Goal: Transaction & Acquisition: Book appointment/travel/reservation

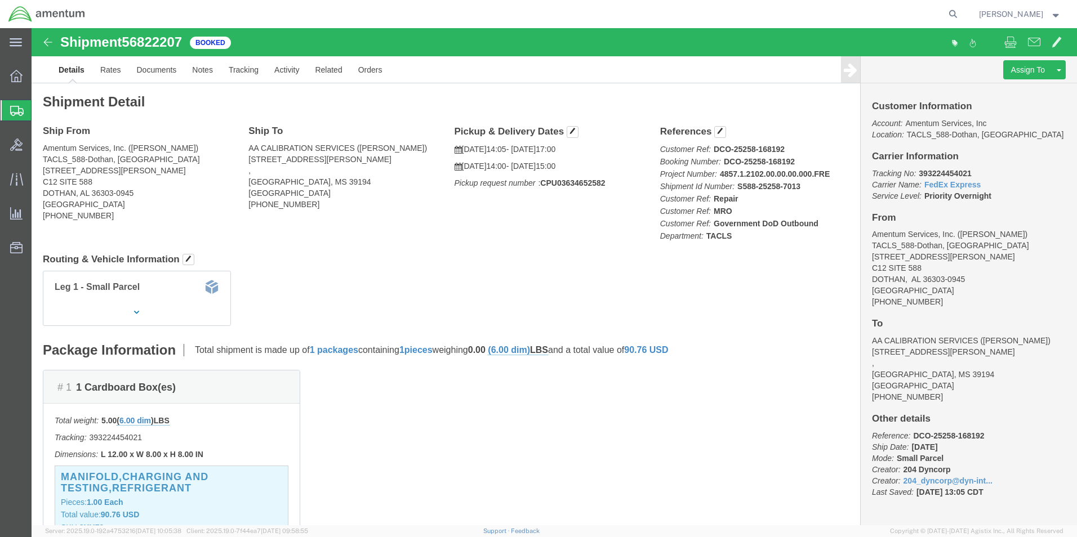
click at [0, 0] on span "Shipment Manager" at bounding box center [0, 0] width 0 height 0
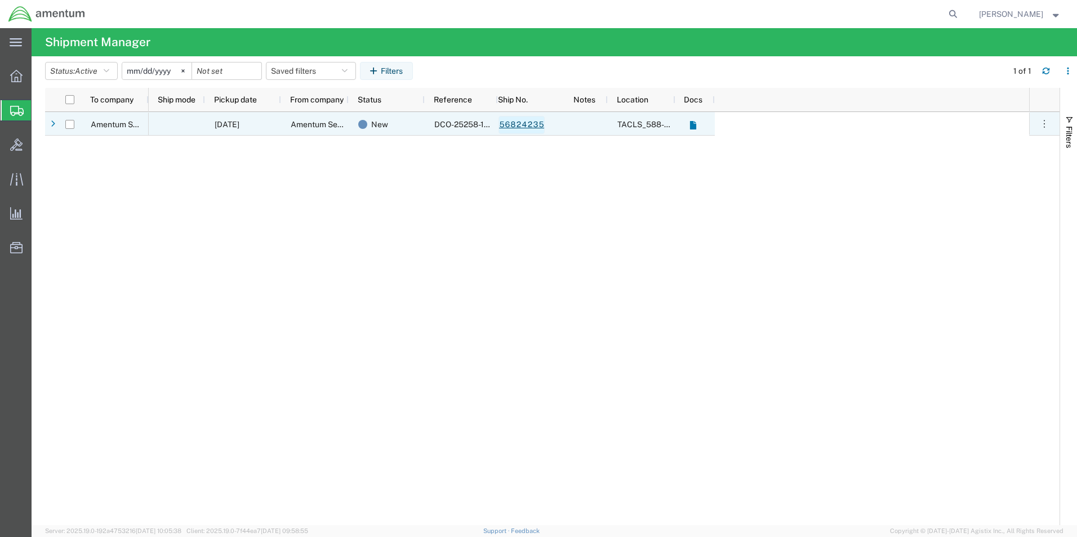
click at [522, 126] on link "56824235" at bounding box center [522, 125] width 46 height 18
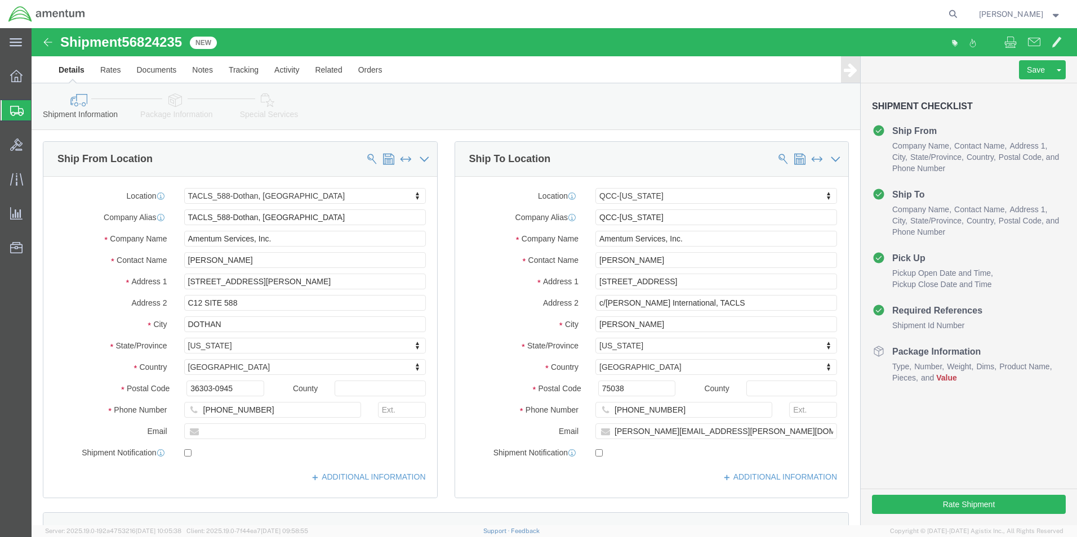
select select "42706"
select select "42668"
click button "Rate Shipment"
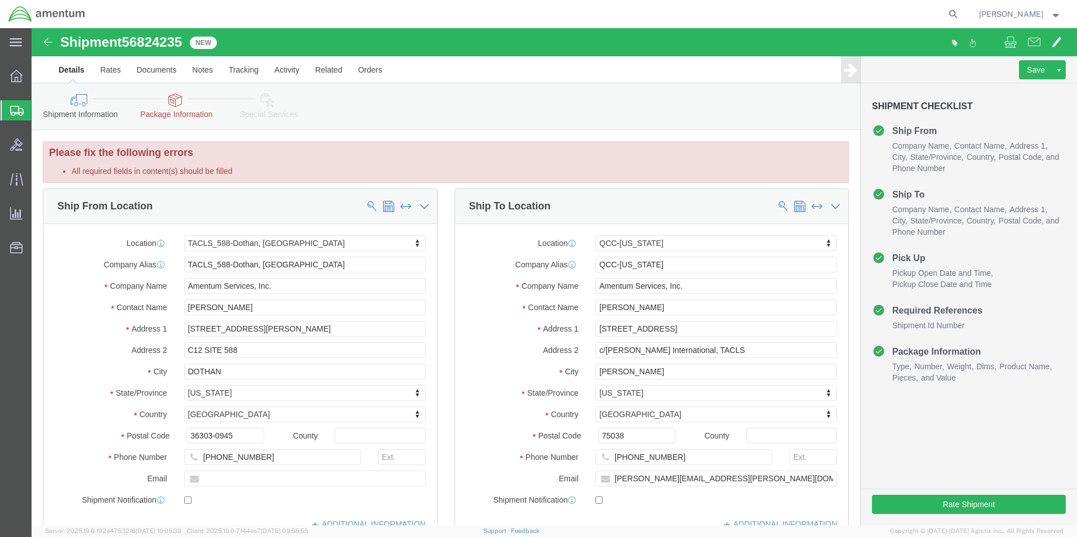
click icon
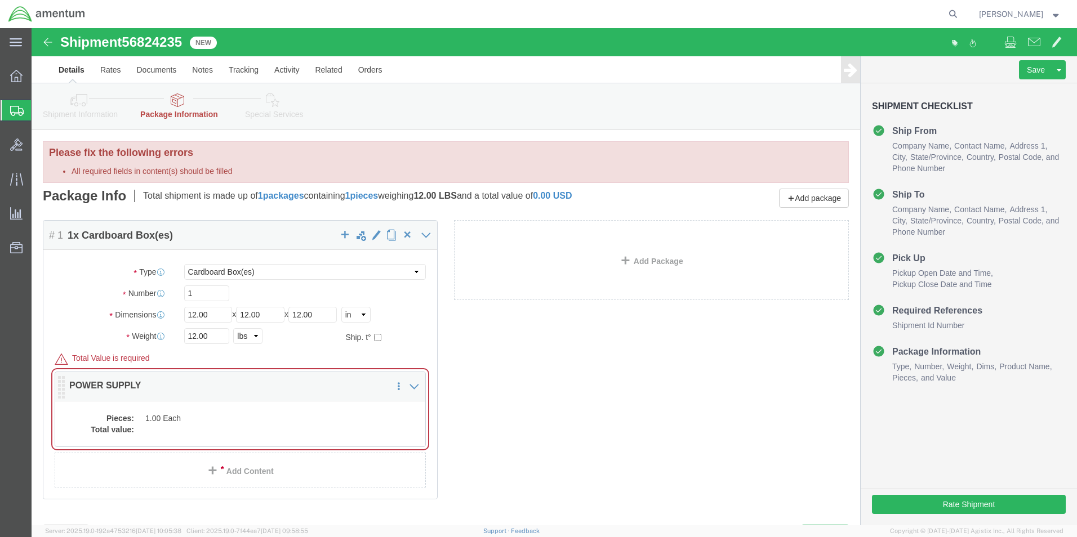
click dd "1.00 Each"
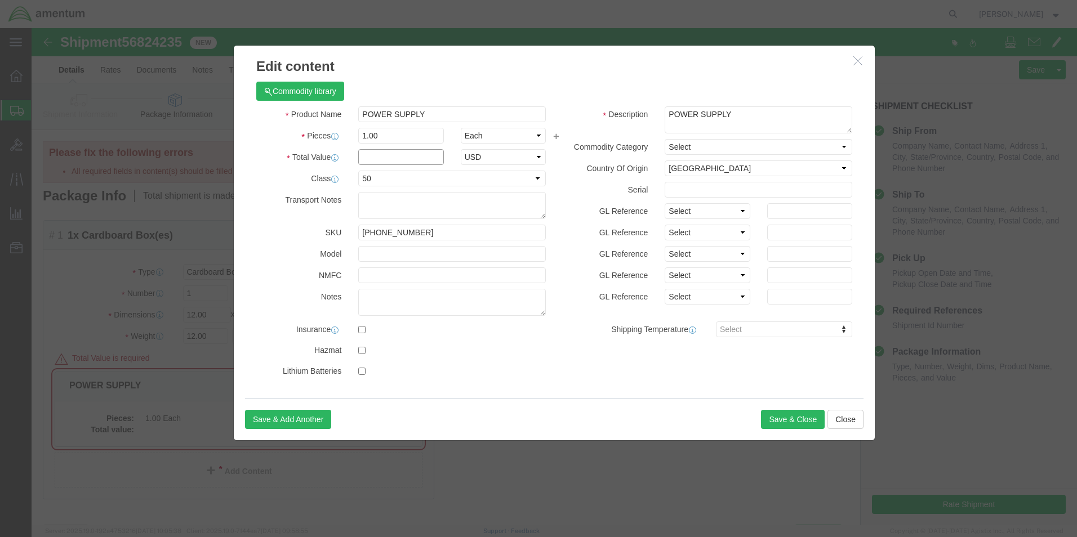
click input "text"
type input "1.00"
click button "Save & Close"
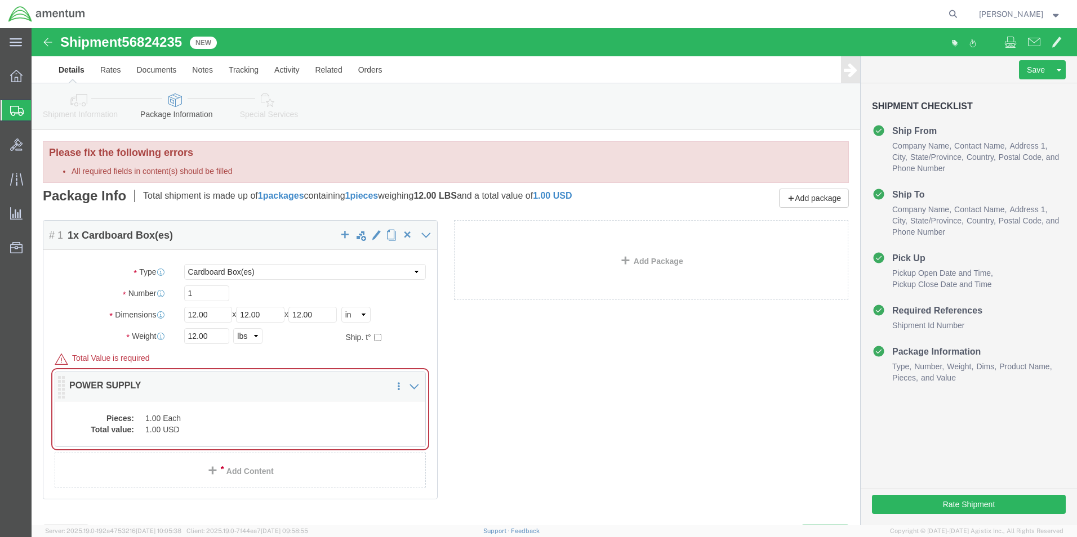
click dd "1.00 Each"
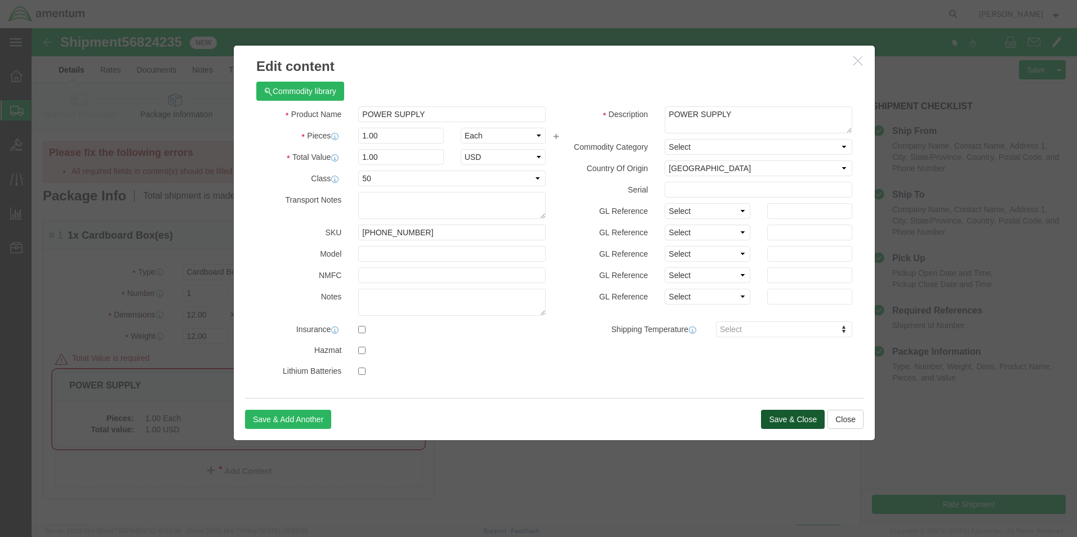
click button "Save & Close"
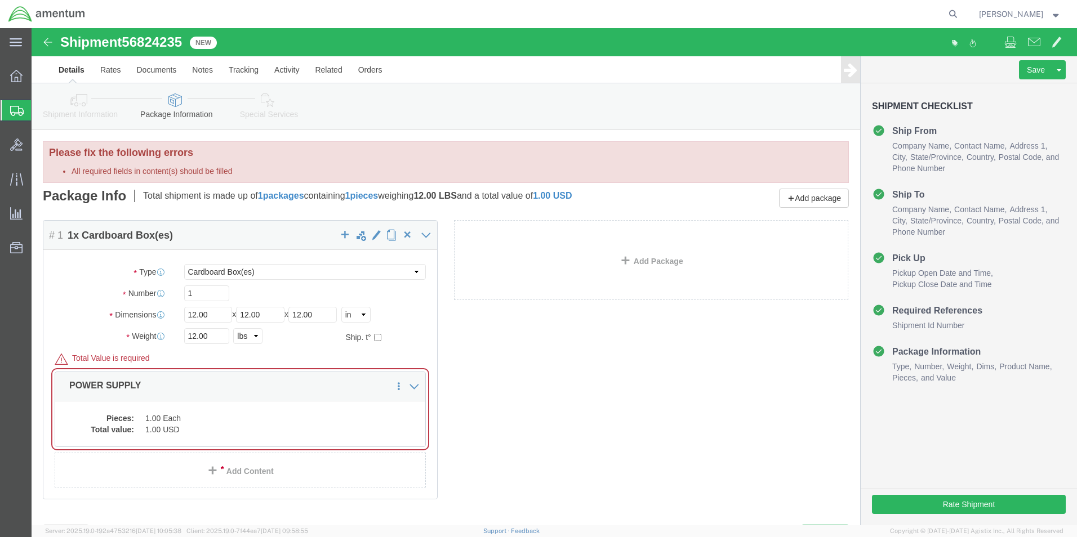
click icon
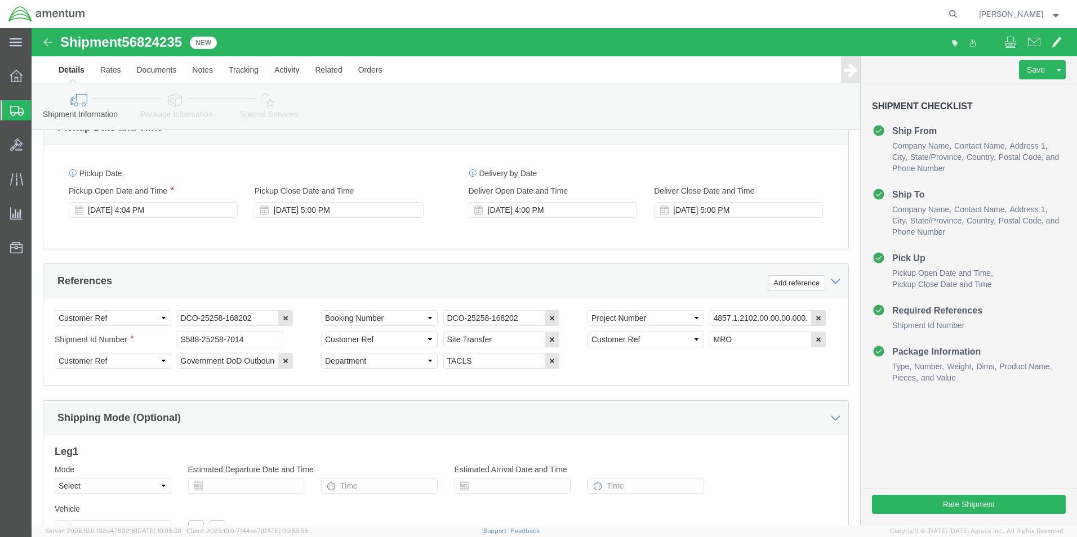
scroll to position [451, 0]
click button "Rate Shipment"
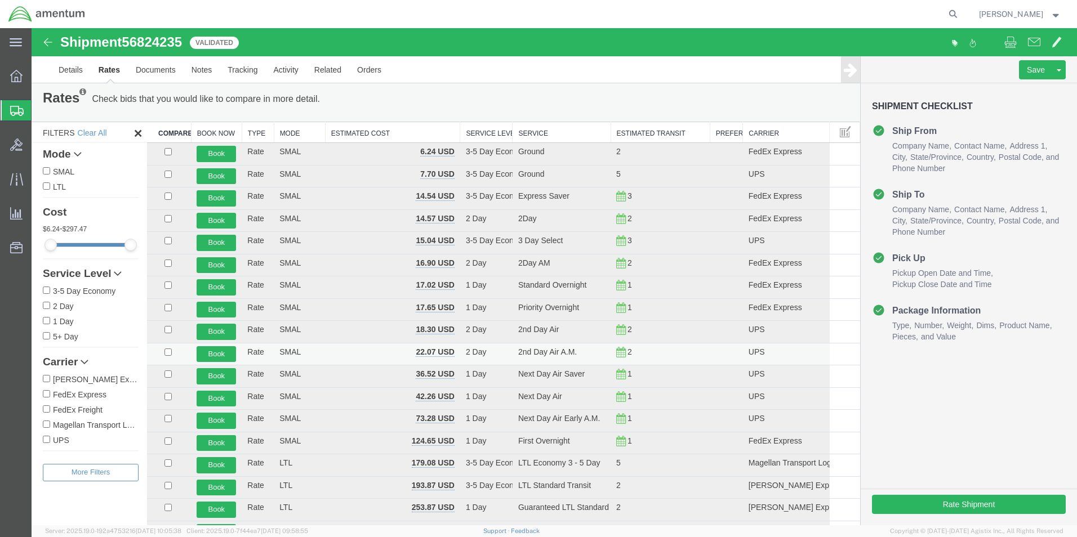
scroll to position [0, 0]
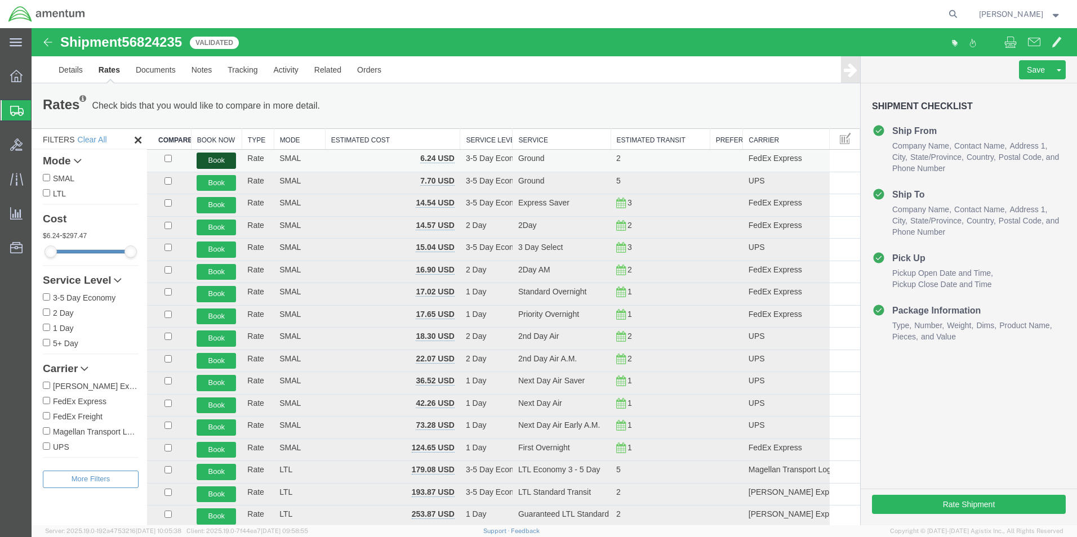
click at [217, 159] on button "Book" at bounding box center [216, 161] width 39 height 16
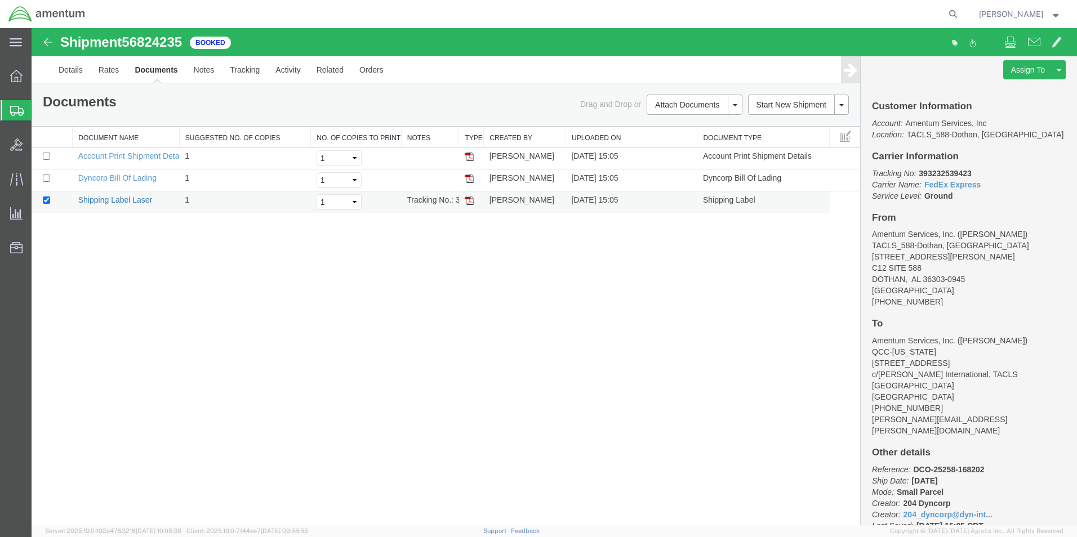
click at [129, 201] on link "Shipping Label Laser" at bounding box center [115, 199] width 74 height 9
click at [0, 0] on span "Shipment Manager" at bounding box center [0, 0] width 0 height 0
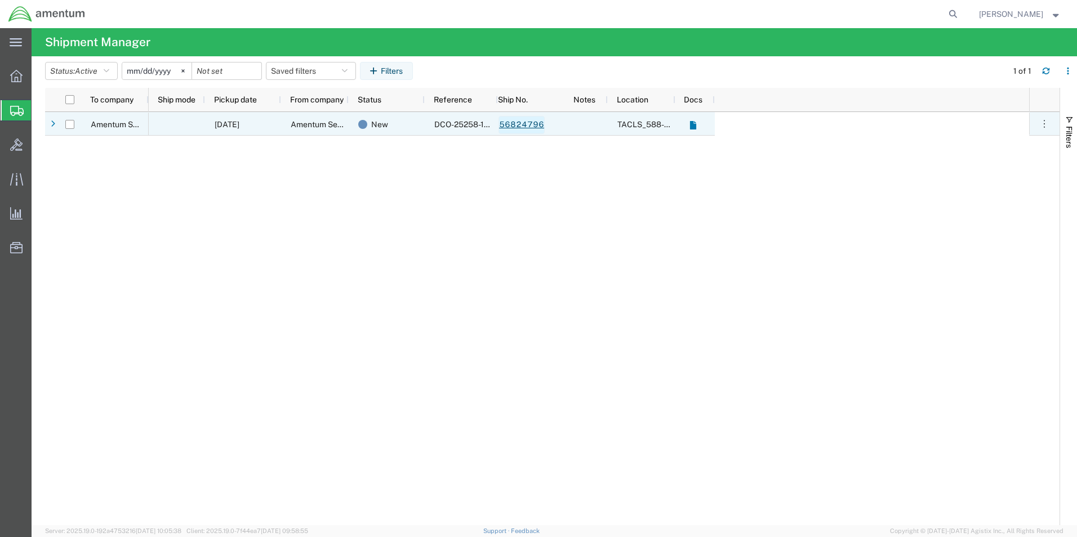
click at [517, 126] on link "56824796" at bounding box center [522, 125] width 46 height 18
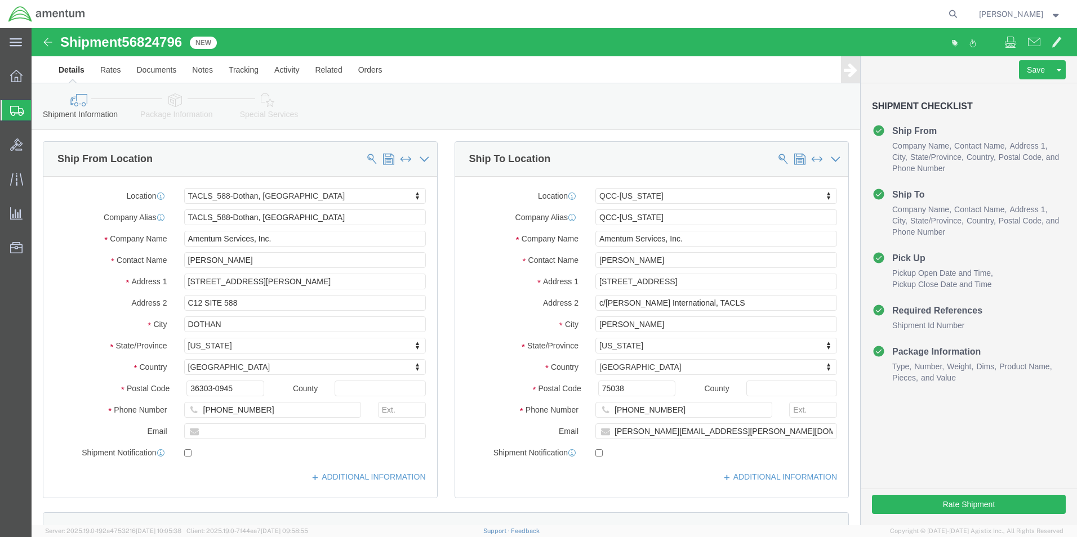
select select "42706"
select select "42668"
click button "Rate Shipment"
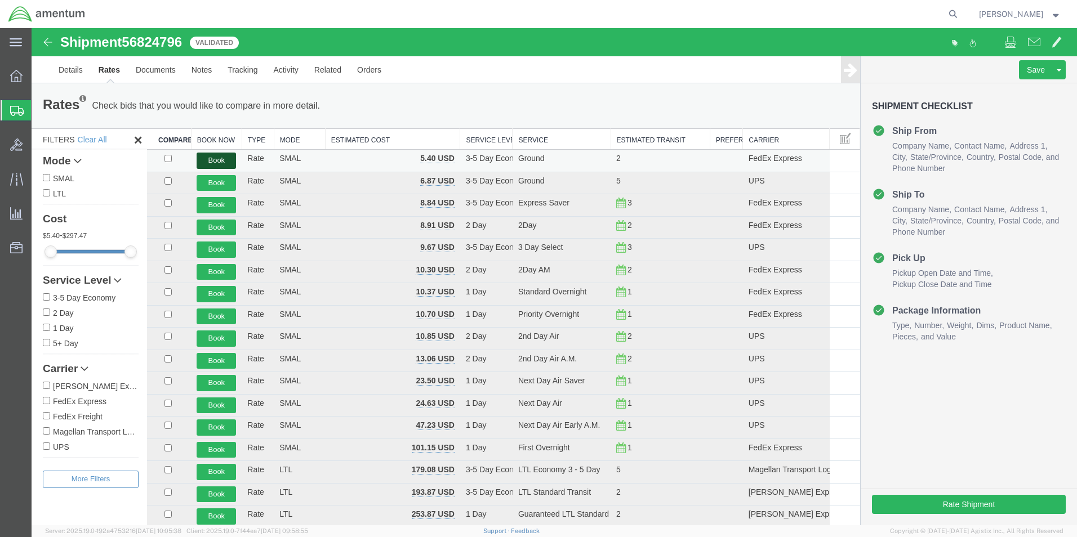
click at [221, 159] on button "Book" at bounding box center [216, 161] width 39 height 16
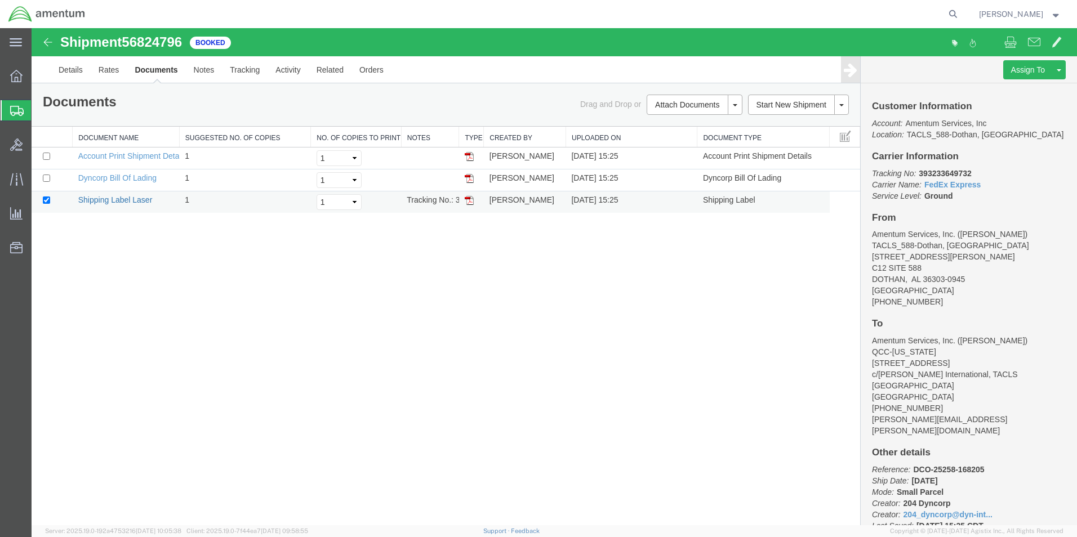
click at [125, 201] on link "Shipping Label Laser" at bounding box center [115, 199] width 74 height 9
click at [998, 6] on div "[PERSON_NAME]" at bounding box center [1020, 14] width 99 height 28
click at [1000, 12] on span "[PERSON_NAME]" at bounding box center [1011, 14] width 64 height 12
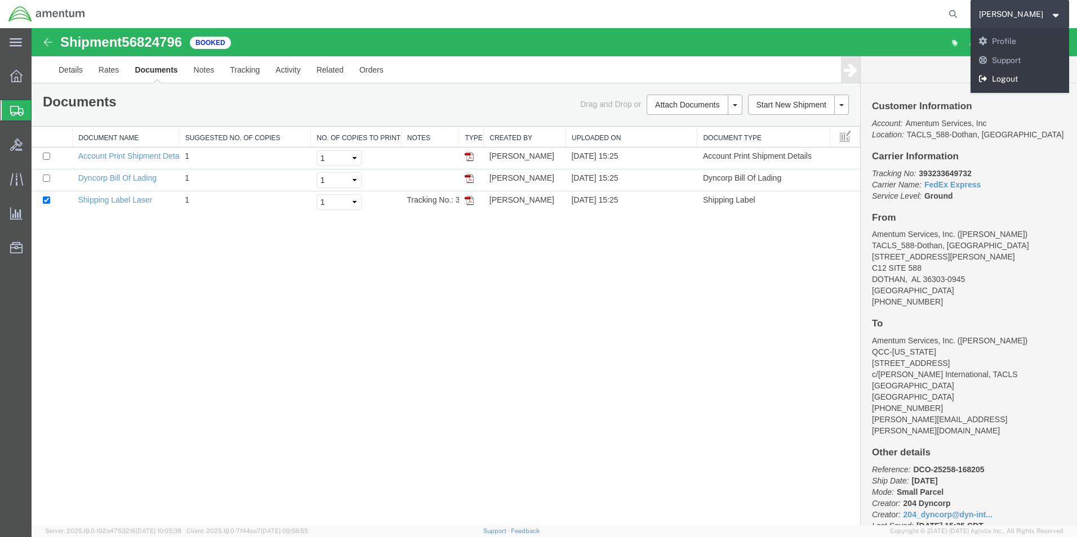
click at [994, 78] on link "Logout" at bounding box center [1020, 79] width 99 height 19
